Goal: Task Accomplishment & Management: Complete application form

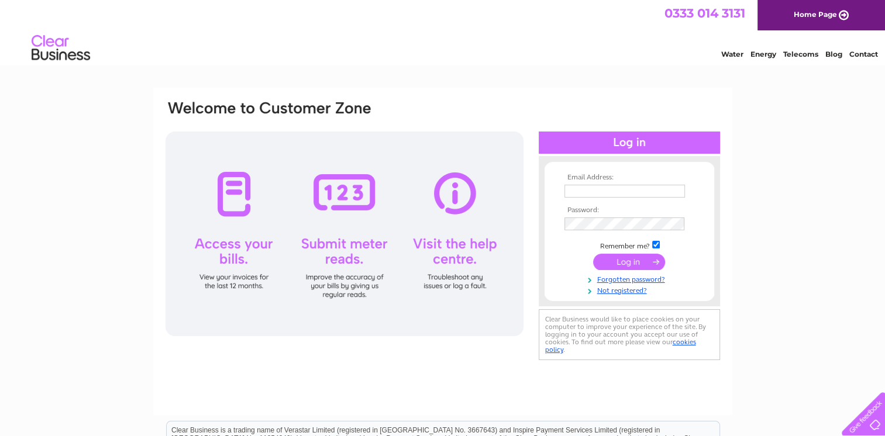
type input "[PERSON_NAME][EMAIL_ADDRESS][PERSON_NAME][DOMAIN_NAME]"
click at [359, 269] on div at bounding box center [345, 234] width 358 height 205
click at [633, 259] on input "submit" at bounding box center [629, 262] width 72 height 16
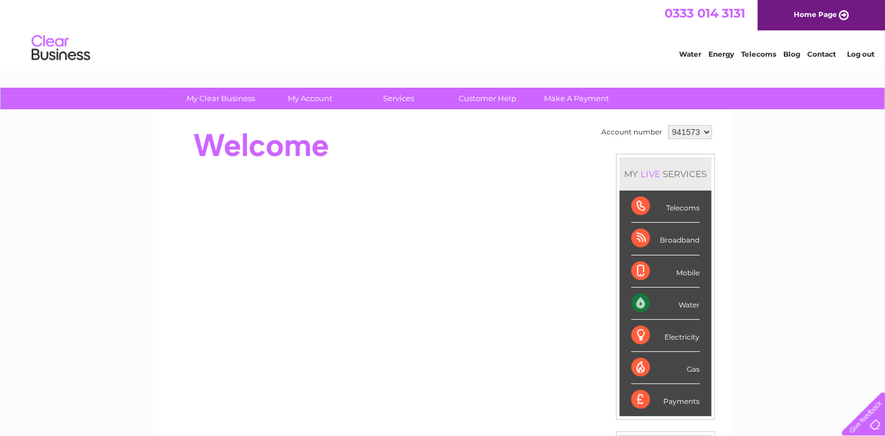
click at [665, 308] on div "Water" at bounding box center [665, 304] width 68 height 32
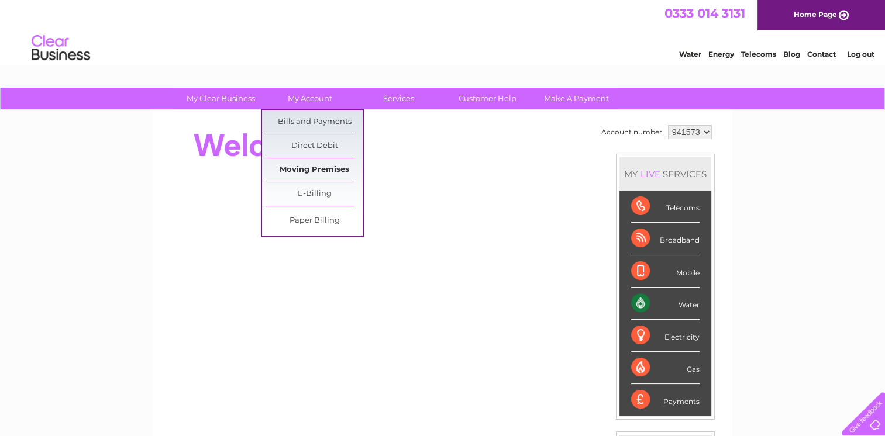
click at [304, 171] on link "Moving Premises" at bounding box center [314, 170] width 97 height 23
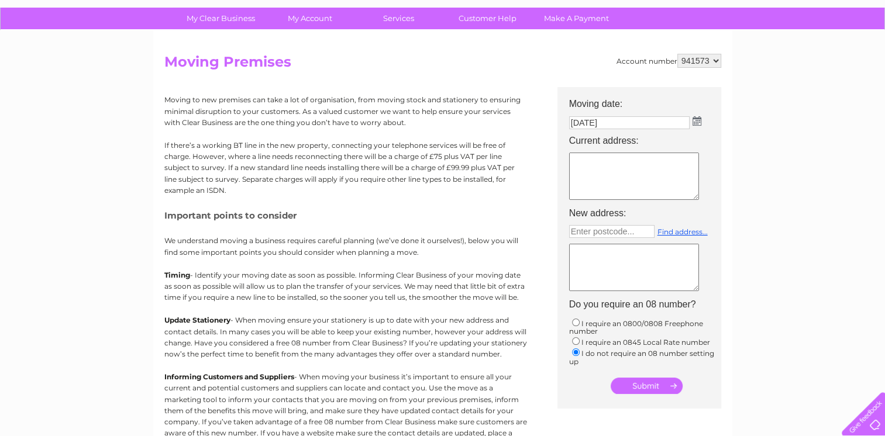
scroll to position [59, 0]
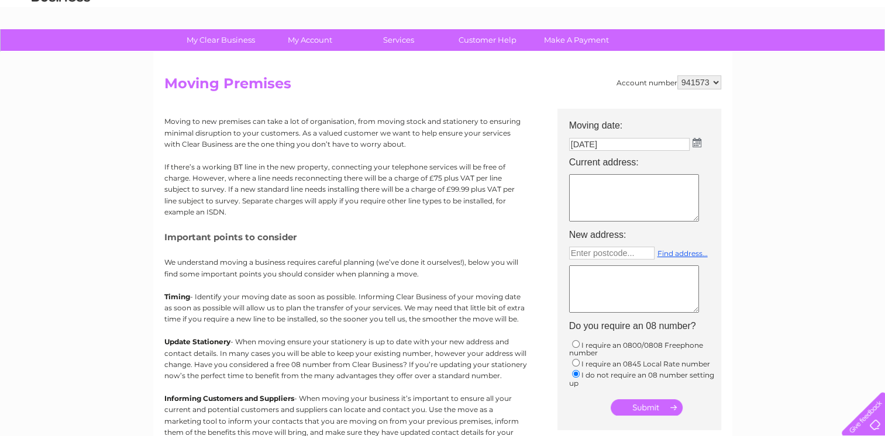
click at [695, 143] on img at bounding box center [697, 142] width 9 height 9
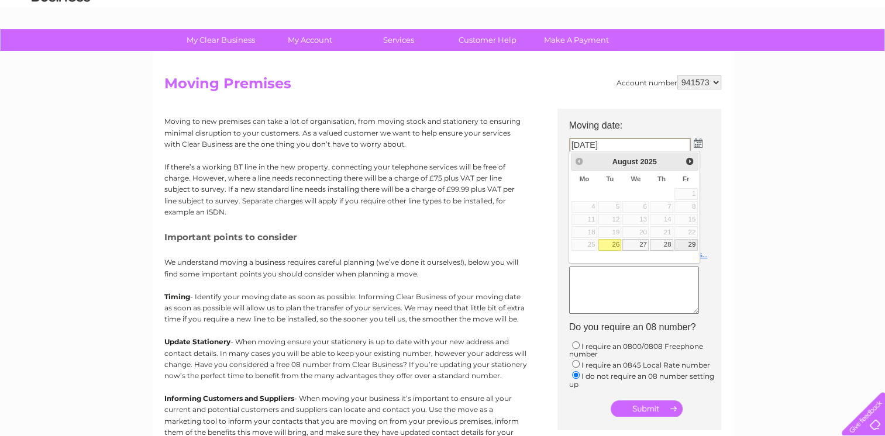
click at [683, 241] on link "29" at bounding box center [686, 245] width 23 height 12
type input "29/08/2025"
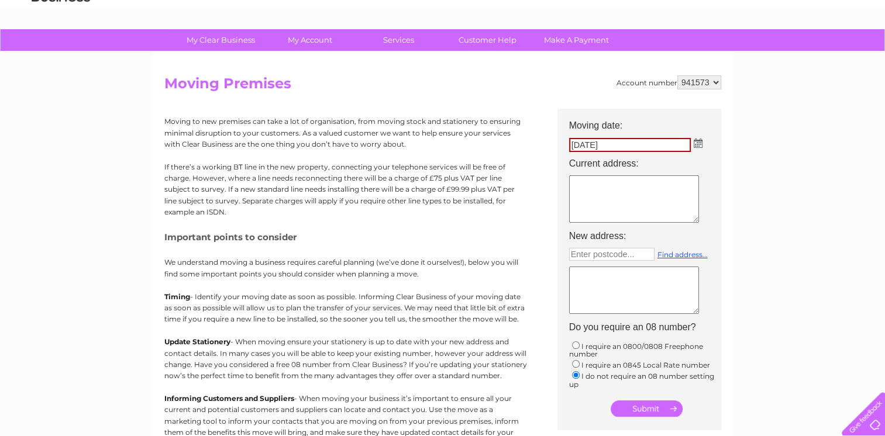
click at [576, 184] on textarea at bounding box center [634, 199] width 130 height 47
type textarea "Parkhouse Business Park"
type input "Enter postcode..."
click at [572, 198] on textarea "Parkhouse Business Park" at bounding box center [634, 199] width 130 height 47
click at [572, 191] on textarea "Parkhouse Business Park" at bounding box center [634, 199] width 130 height 47
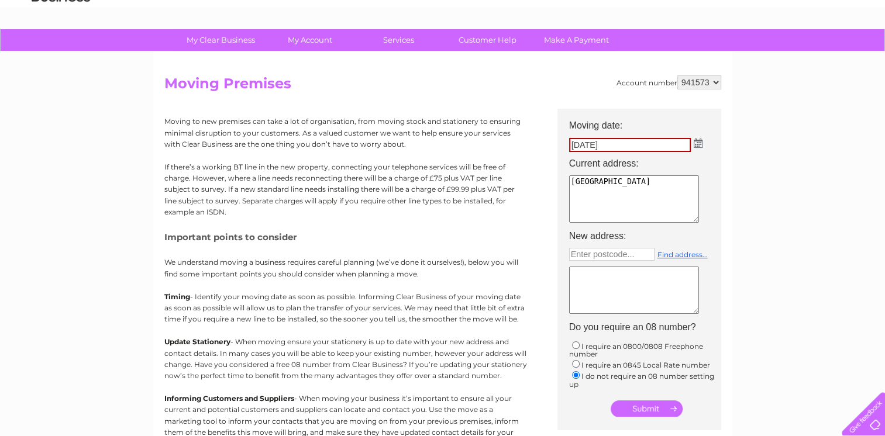
click at [674, 183] on textarea "Parkhouse Business Park" at bounding box center [634, 199] width 130 height 47
click at [574, 203] on textarea "Parkhouse Business Park Kelvin House" at bounding box center [634, 199] width 130 height 47
click at [575, 191] on textarea "Parkhouse Business Park K419 Balmore Roadelvin House" at bounding box center [634, 199] width 130 height 47
click at [639, 189] on textarea "Parkhouse Business Park 419 Balmore Roadelvin House" at bounding box center [634, 199] width 130 height 47
drag, startPoint x: 570, startPoint y: 191, endPoint x: 633, endPoint y: 193, distance: 62.6
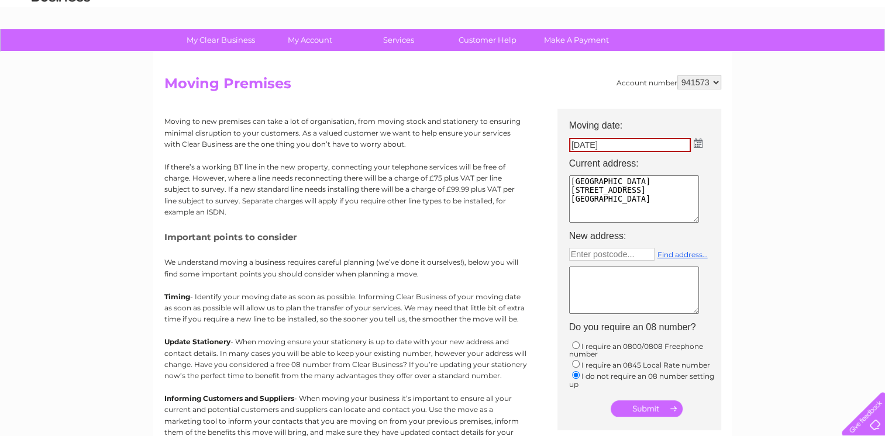
click at [640, 193] on textarea "Parkhouse Business Park 419 Balmore Roadelvin House" at bounding box center [634, 199] width 130 height 47
click at [574, 203] on textarea "Parkhouse Business Park elvin House" at bounding box center [634, 199] width 130 height 47
click at [622, 193] on textarea "Parkhouse Business Park elvin House" at bounding box center [634, 199] width 130 height 47
paste textarea "419 Balmore Road"
click at [571, 191] on textarea "Parkhouse Business Park elvin House 419 Balmore Road" at bounding box center [634, 199] width 130 height 47
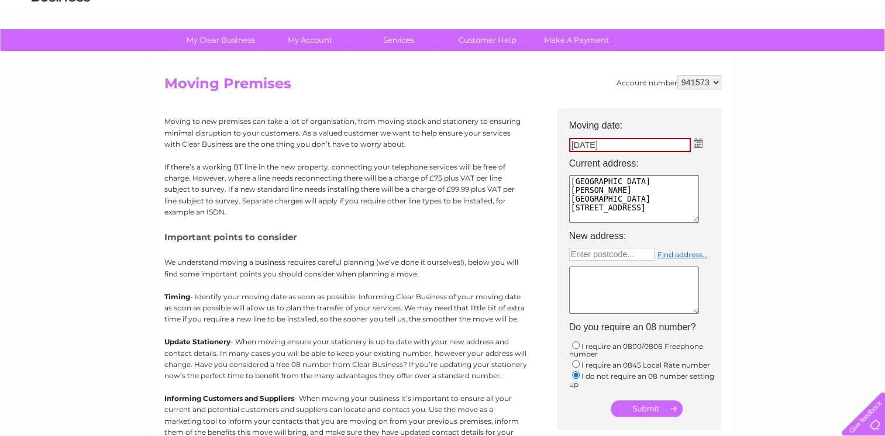
click at [570, 208] on textarea "Parkhouse Business Park Kelvin House 419 Balmore Road" at bounding box center [634, 199] width 130 height 47
click at [655, 202] on textarea "Parkhouse Business Park Kelvin House 419 Balmore Road" at bounding box center [634, 199] width 130 height 47
type textarea "Parkhouse Business Park Kelvin House 419 Balmore Road Glasgow"
type input "Enter postcode..."
click at [603, 209] on textarea "Parkhouse Business Park Kelvin House 419 Balmore Road Glasgow" at bounding box center [634, 199] width 130 height 47
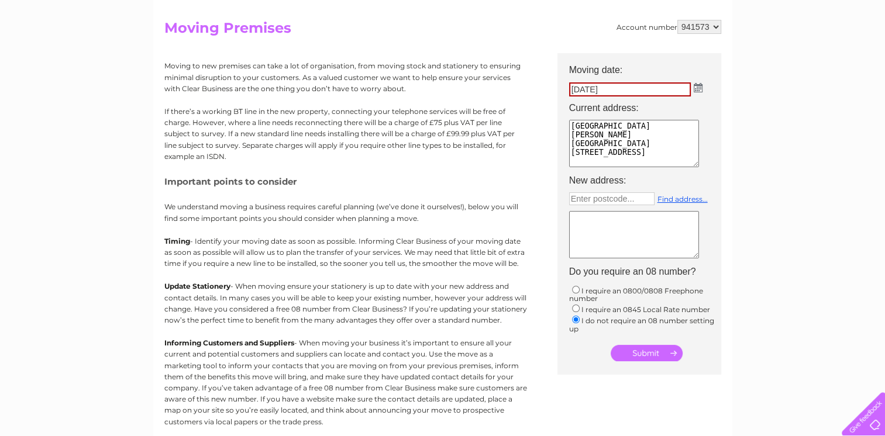
scroll to position [117, 0]
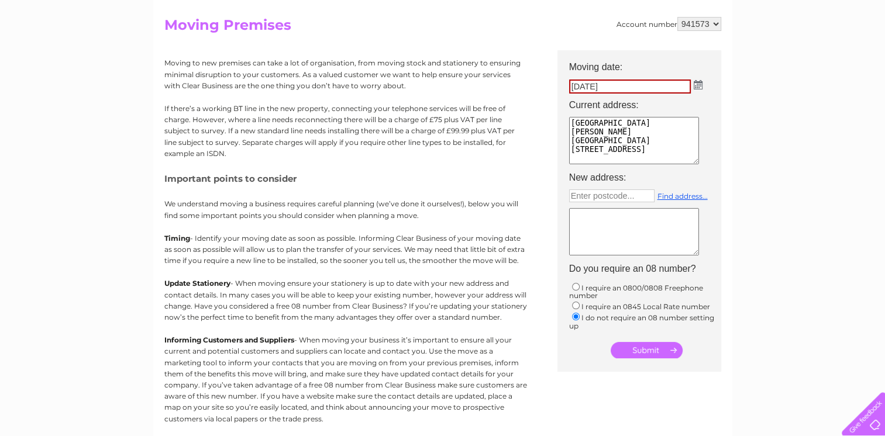
type textarea "Parkhouse Business Park Kelvin House 419 Balmore Road Glasgow G22 6NT"
click at [635, 343] on input "submit" at bounding box center [647, 350] width 72 height 16
click at [590, 216] on textarea at bounding box center [634, 232] width 131 height 49
type textarea "No new address"
click at [646, 347] on input "submit" at bounding box center [647, 350] width 72 height 16
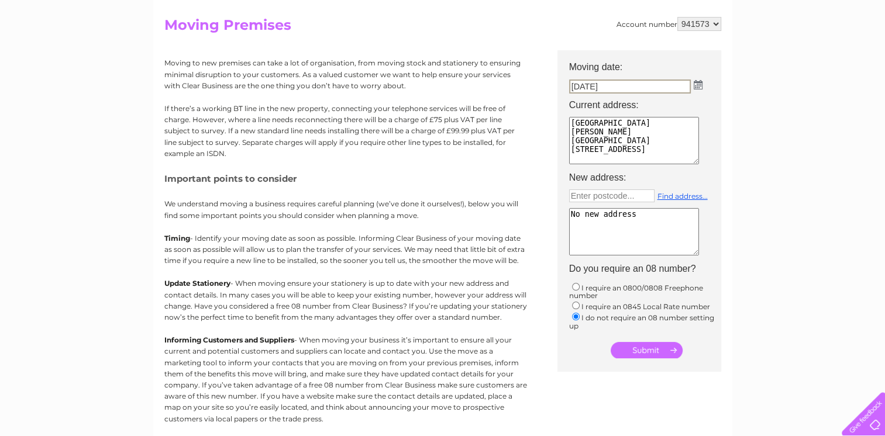
click at [646, 347] on input "submit" at bounding box center [647, 350] width 72 height 16
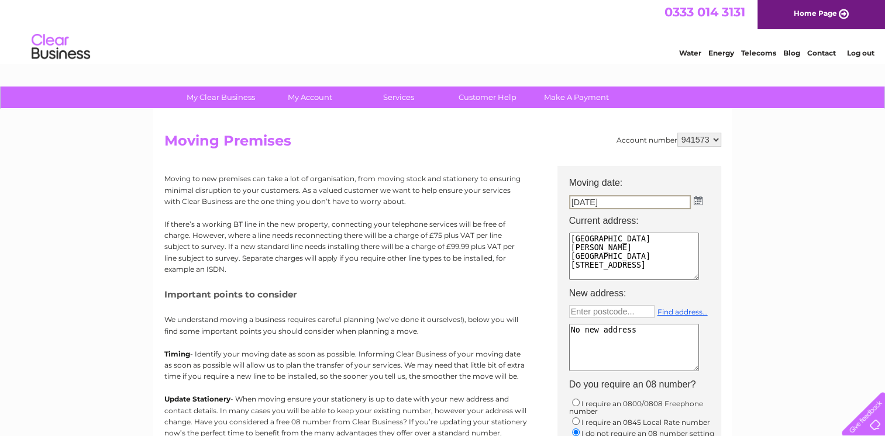
scroll to position [0, 0]
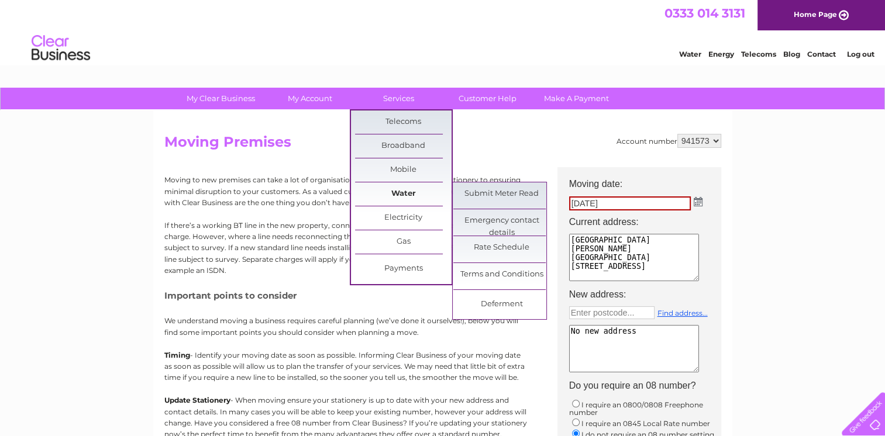
click at [388, 191] on link "Water" at bounding box center [403, 194] width 97 height 23
click at [480, 191] on link "Submit Meter Read" at bounding box center [501, 194] width 97 height 23
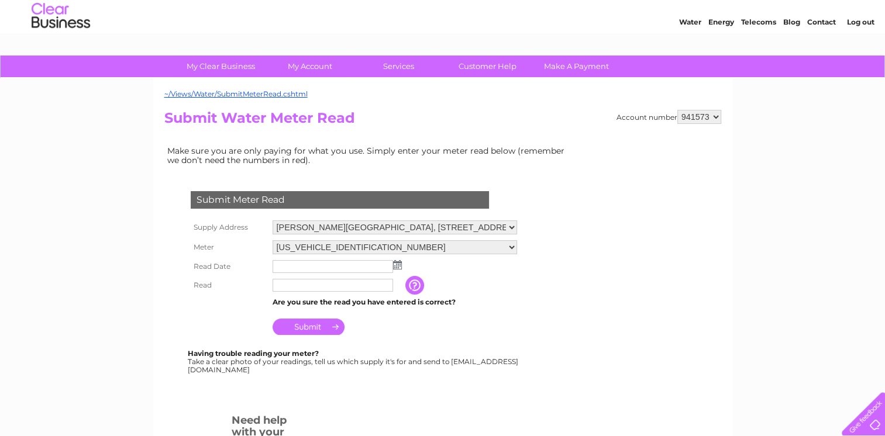
scroll to position [59, 0]
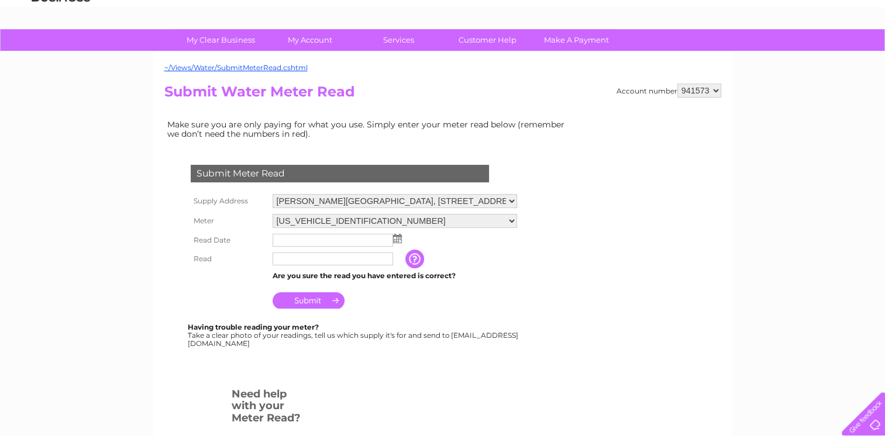
click at [394, 238] on img at bounding box center [397, 238] width 9 height 9
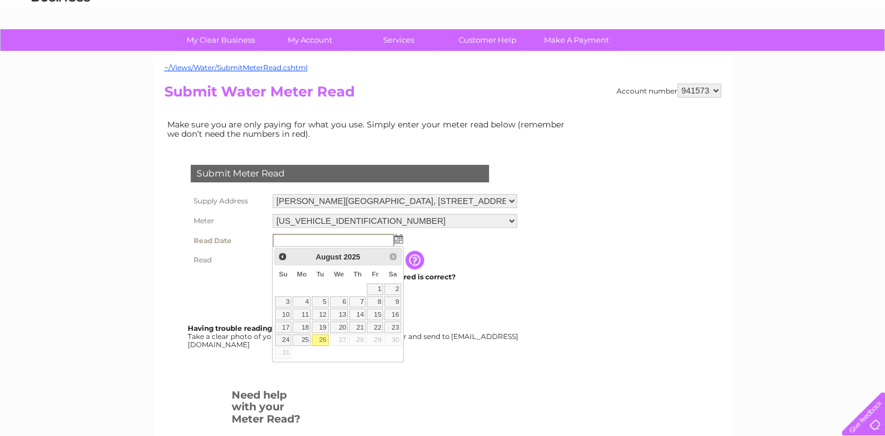
click at [325, 338] on link "26" at bounding box center [320, 341] width 16 height 12
type input "2025/08/26"
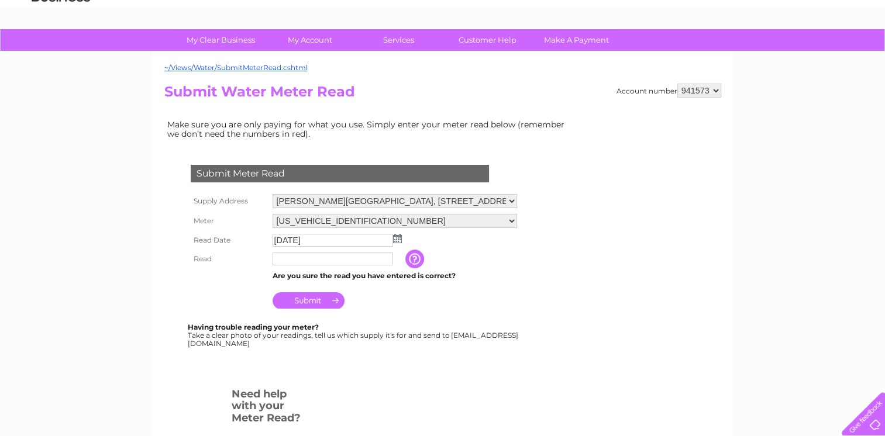
click at [295, 259] on input "text" at bounding box center [333, 259] width 121 height 13
type input "00563"
click at [293, 301] on input "Submit" at bounding box center [309, 302] width 72 height 16
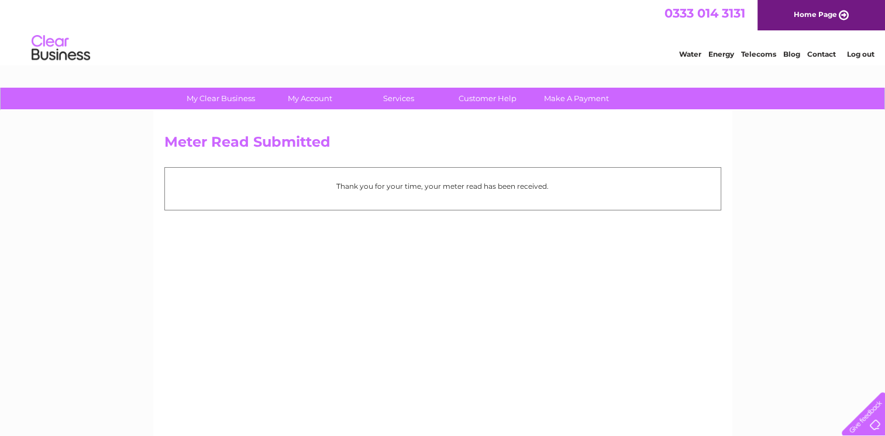
click at [825, 53] on link "Contact" at bounding box center [821, 54] width 29 height 9
